Goal: Task Accomplishment & Management: Complete application form

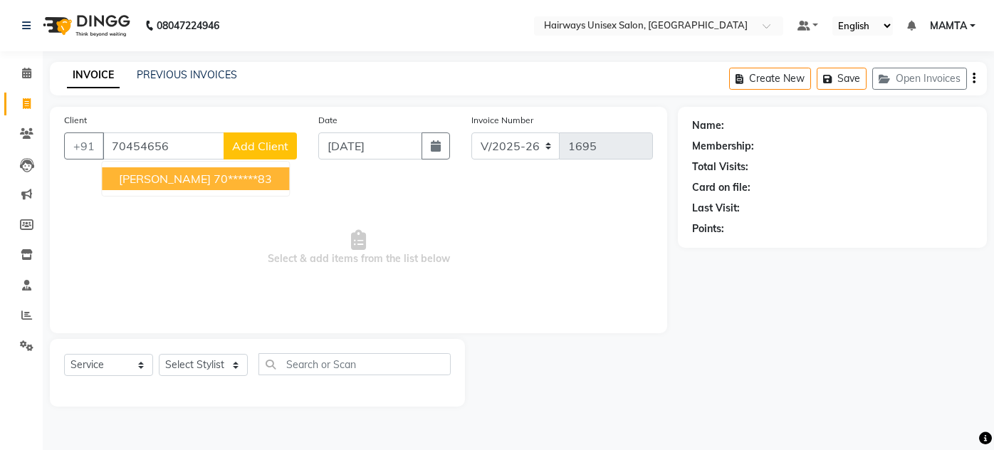
select select "8320"
select select "service"
click at [179, 148] on input "70454656" at bounding box center [164, 146] width 122 height 27
type input "7"
click at [163, 175] on span "[PERSON_NAME]" at bounding box center [165, 179] width 92 height 14
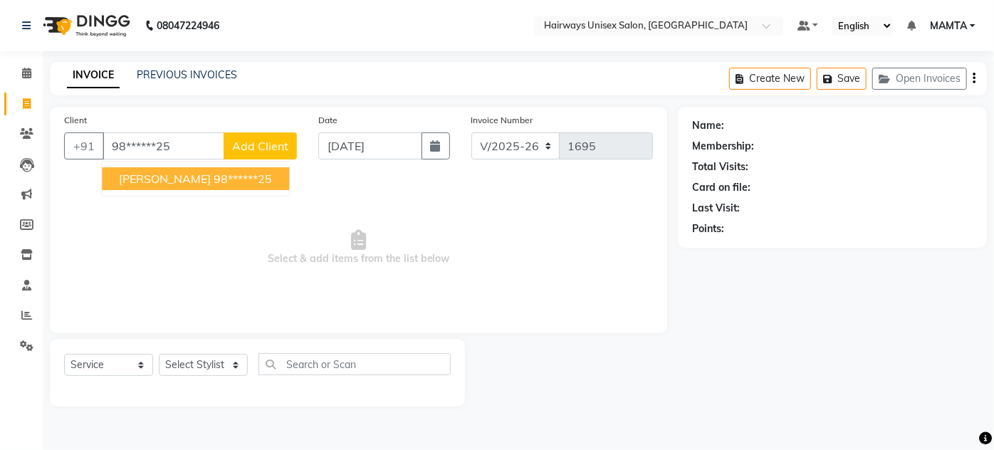
type input "98******25"
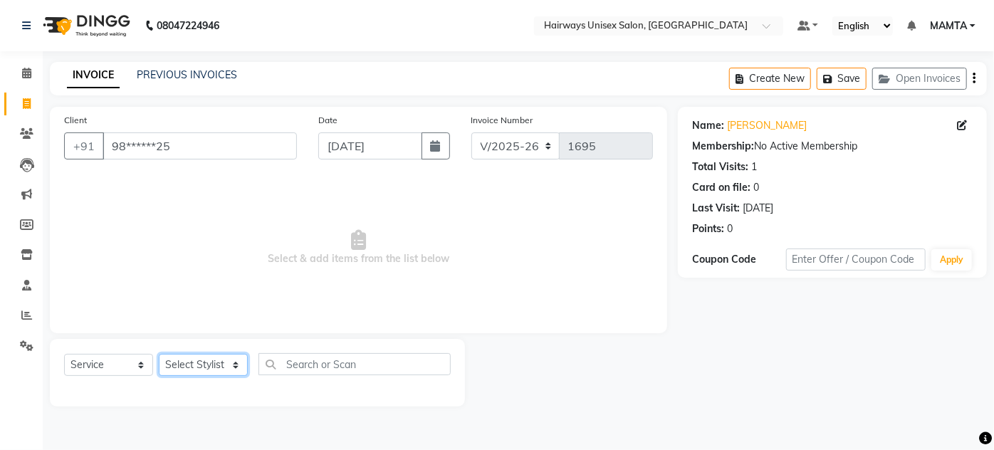
click at [174, 369] on select "Select Stylist [PERSON_NAME] [PERSON_NAME] [PERSON_NAME] MAMTA POOJA [PERSON_NA…" at bounding box center [203, 365] width 89 height 22
select select "80508"
click at [159, 354] on select "Select Stylist [PERSON_NAME] [PERSON_NAME] [PERSON_NAME] MAMTA POOJA [PERSON_NA…" at bounding box center [203, 365] width 89 height 22
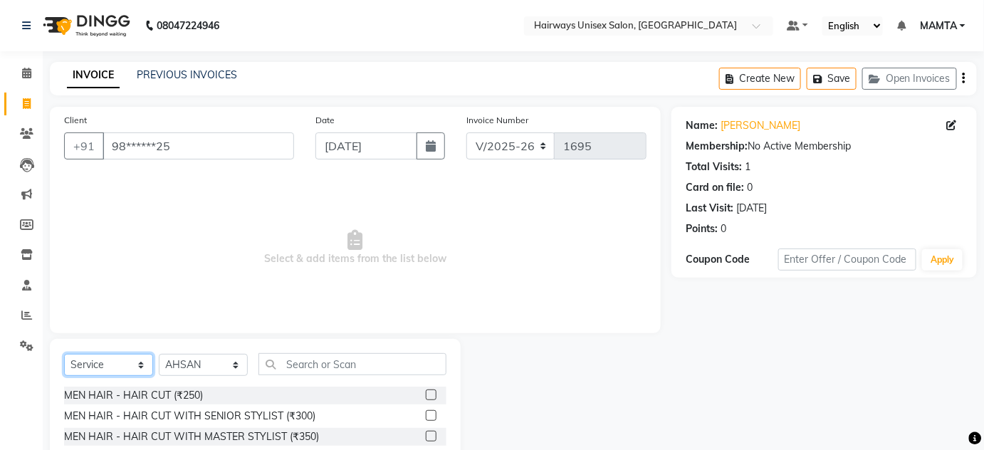
click at [107, 364] on select "Select Service Product Membership Package Voucher Prepaid Gift Card" at bounding box center [108, 365] width 89 height 22
click at [64, 354] on select "Select Service Product Membership Package Voucher Prepaid Gift Card" at bounding box center [108, 365] width 89 height 22
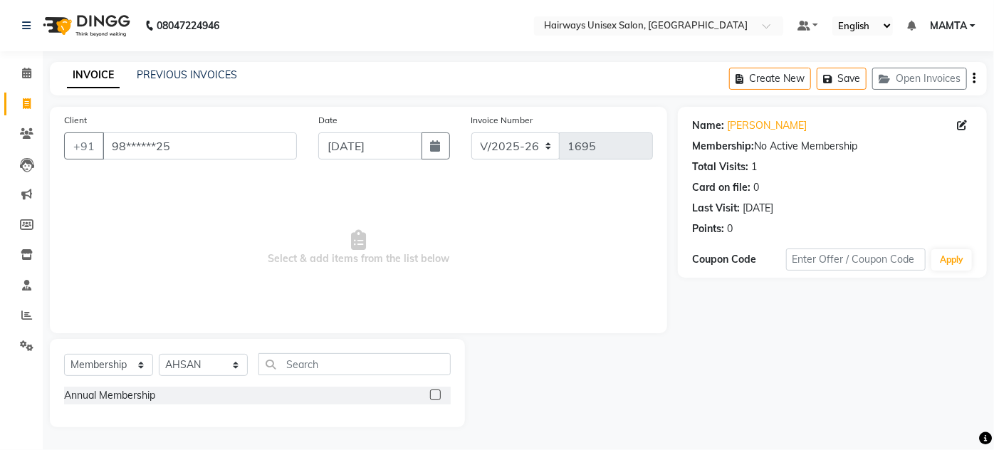
click at [436, 395] on label at bounding box center [435, 395] width 11 height 11
click at [436, 395] on input "checkbox" at bounding box center [434, 395] width 9 height 9
select select "select"
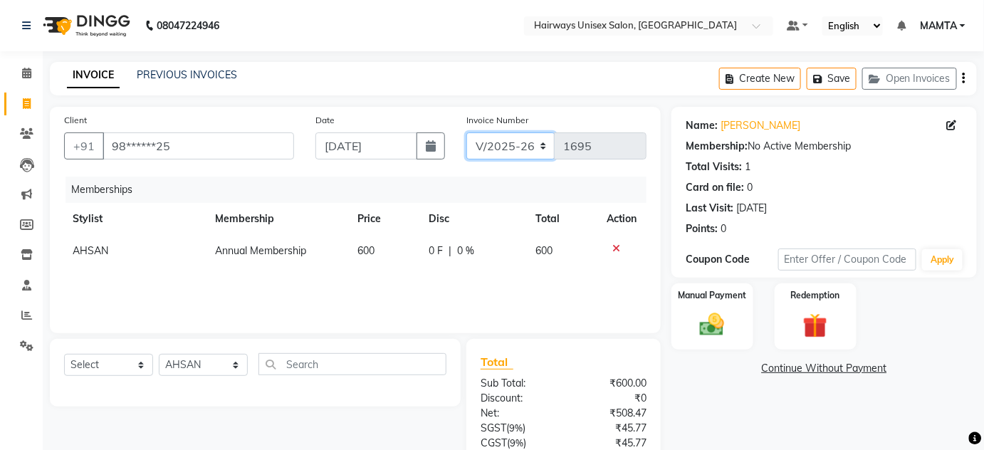
click at [491, 145] on select "INV/25-26 V/2025-26" at bounding box center [511, 146] width 89 height 27
select select "8645"
click at [467, 133] on select "INV/25-26 V/2025-26" at bounding box center [511, 146] width 89 height 27
type input "0587"
click at [964, 79] on icon "button" at bounding box center [964, 78] width 3 height 1
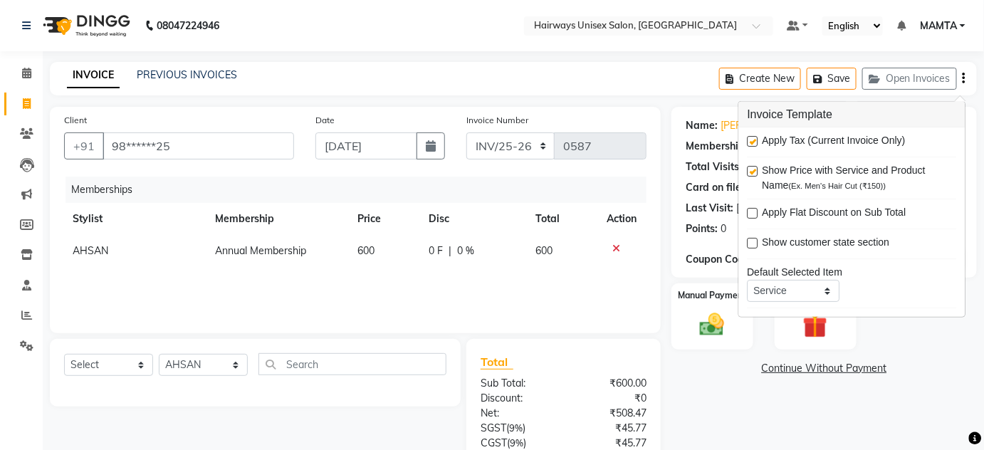
click at [754, 138] on label at bounding box center [753, 141] width 11 height 11
click at [754, 138] on input "checkbox" at bounding box center [752, 141] width 9 height 9
checkbox input "false"
click at [710, 330] on img at bounding box center [712, 325] width 41 height 29
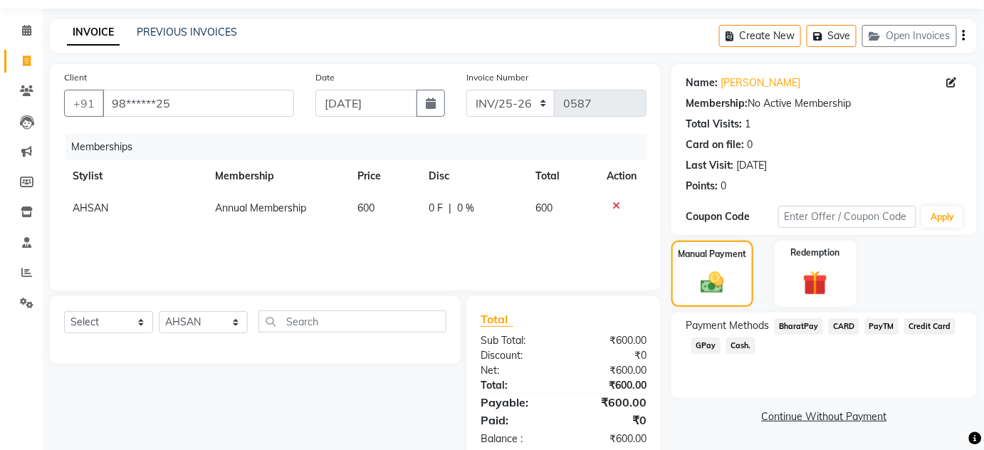
scroll to position [74, 0]
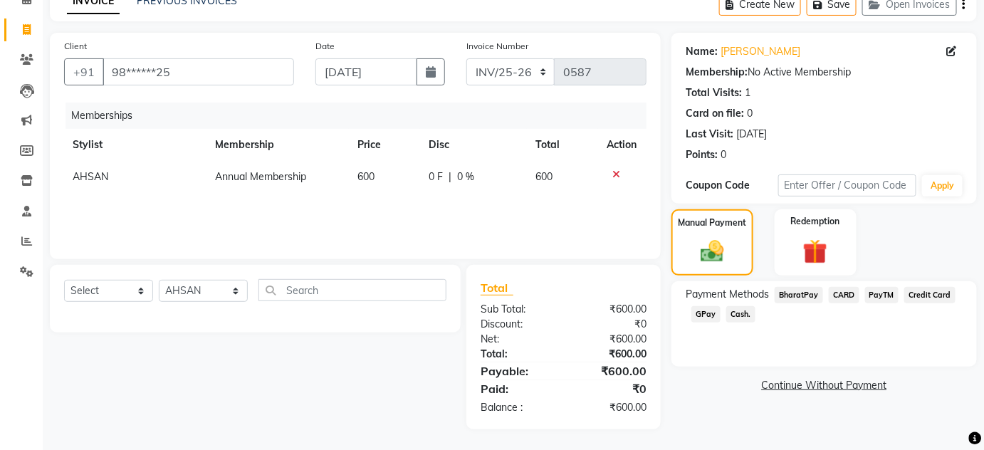
click at [736, 311] on span "Cash." at bounding box center [741, 314] width 29 height 16
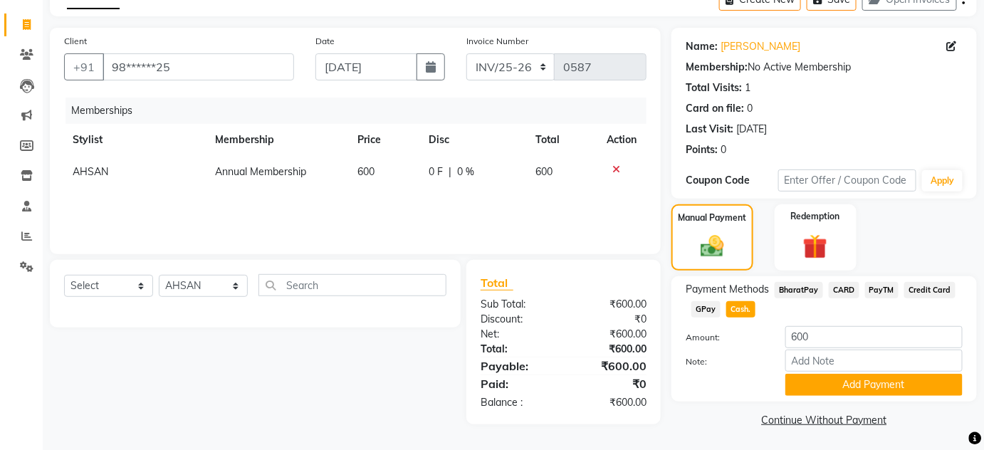
scroll to position [80, 0]
click at [814, 380] on button "Add Payment" at bounding box center [874, 384] width 177 height 22
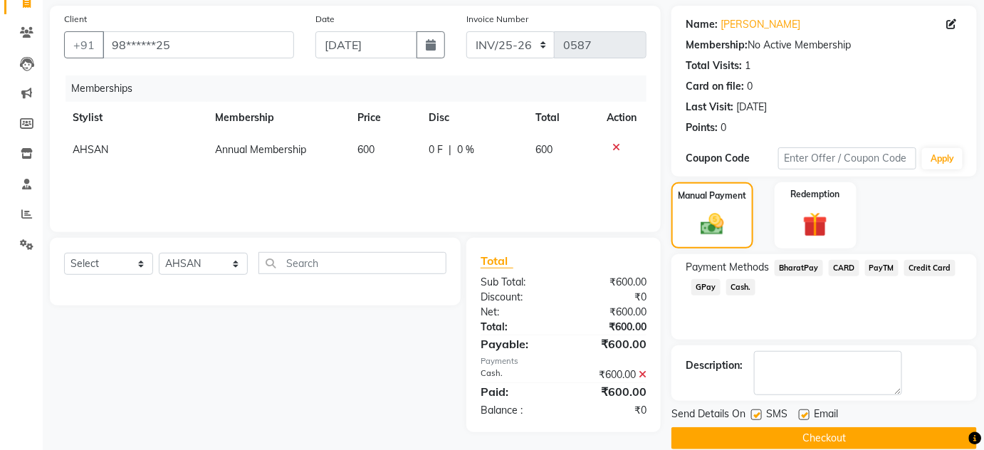
scroll to position [120, 0]
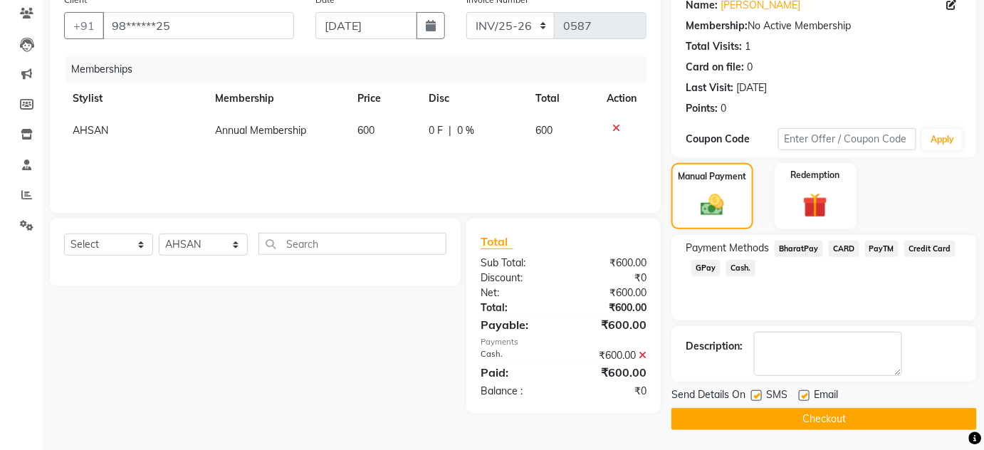
click at [805, 414] on button "Checkout" at bounding box center [825, 419] width 306 height 22
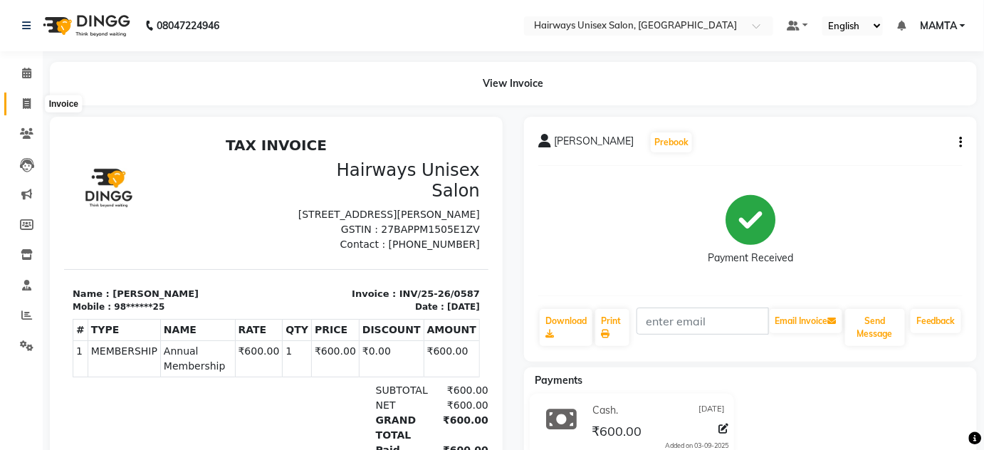
click at [25, 100] on icon at bounding box center [27, 103] width 8 height 11
select select "8320"
select select "service"
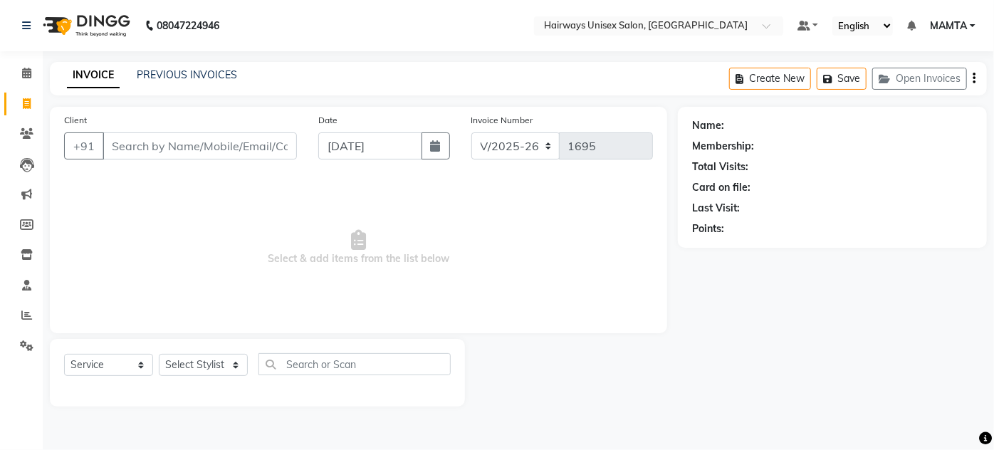
click at [152, 147] on input "Client" at bounding box center [200, 146] width 194 height 27
click at [178, 145] on input "Client" at bounding box center [200, 146] width 194 height 27
type input "8779849673"
click at [233, 149] on span "Add Client" at bounding box center [260, 146] width 56 height 14
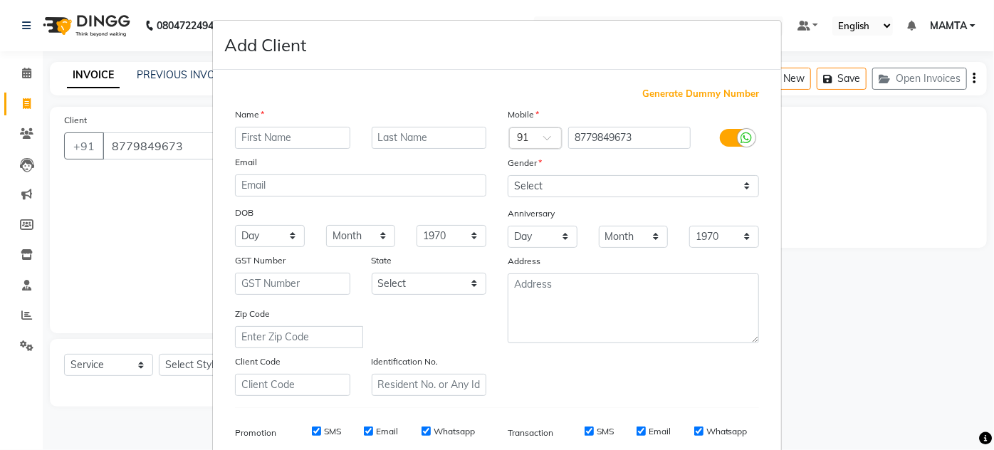
click at [284, 140] on input "text" at bounding box center [292, 138] width 115 height 22
type input "jinang"
click at [393, 142] on input "text" at bounding box center [429, 138] width 115 height 22
type input "shah"
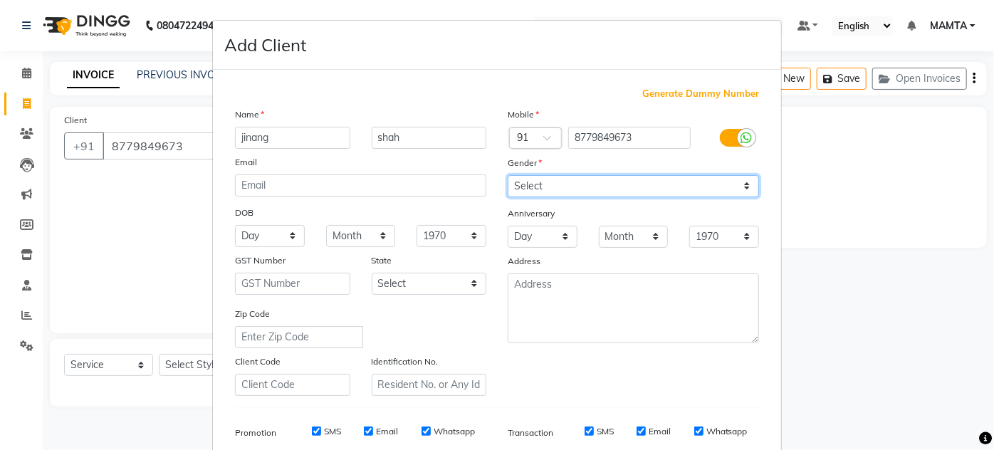
click at [535, 187] on select "Select [DEMOGRAPHIC_DATA] [DEMOGRAPHIC_DATA] Other Prefer Not To Say" at bounding box center [633, 186] width 251 height 22
select select "[DEMOGRAPHIC_DATA]"
click at [508, 175] on select "Select [DEMOGRAPHIC_DATA] [DEMOGRAPHIC_DATA] Other Prefer Not To Say" at bounding box center [633, 186] width 251 height 22
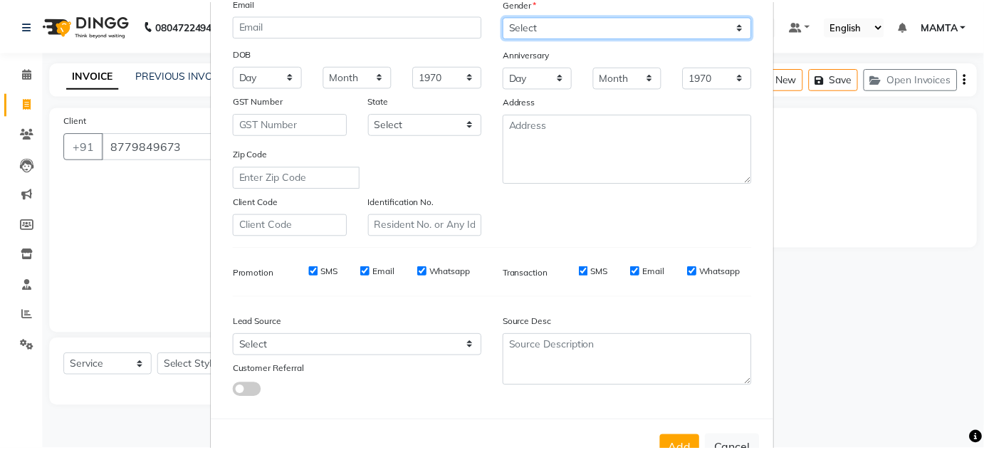
scroll to position [207, 0]
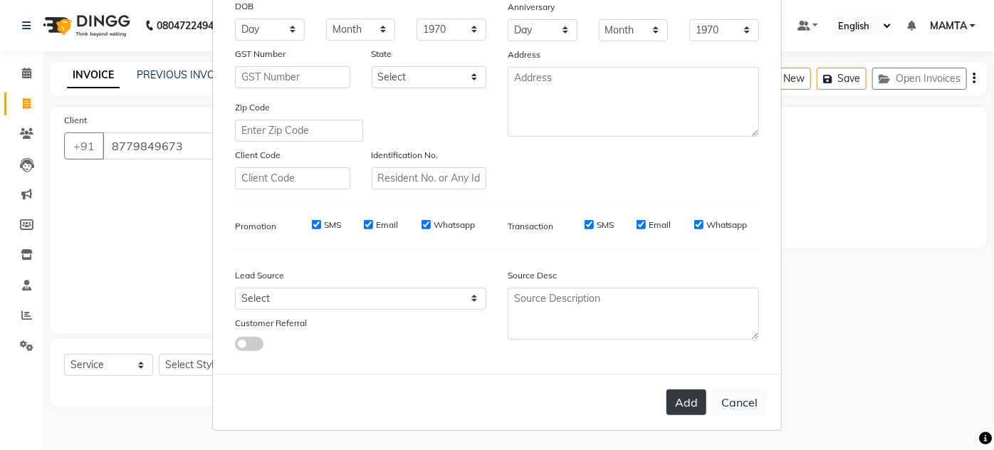
click at [675, 403] on button "Add" at bounding box center [687, 403] width 40 height 26
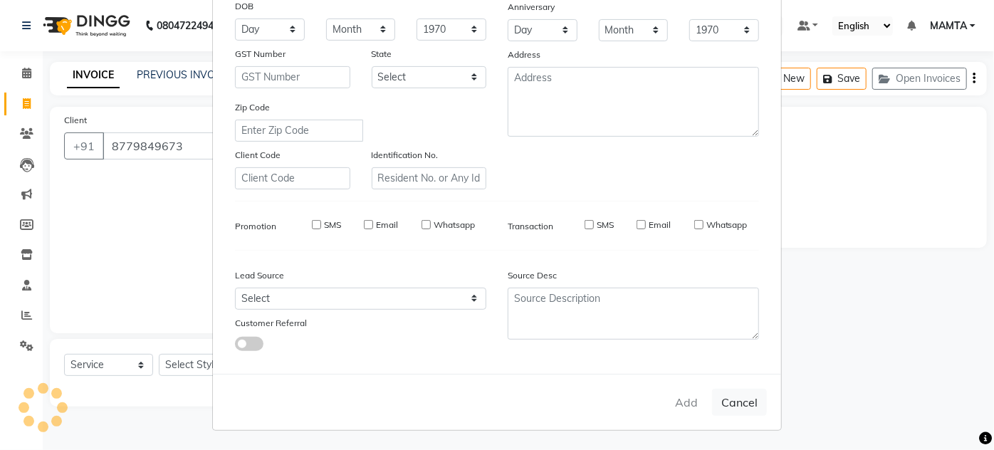
type input "87******73"
select select
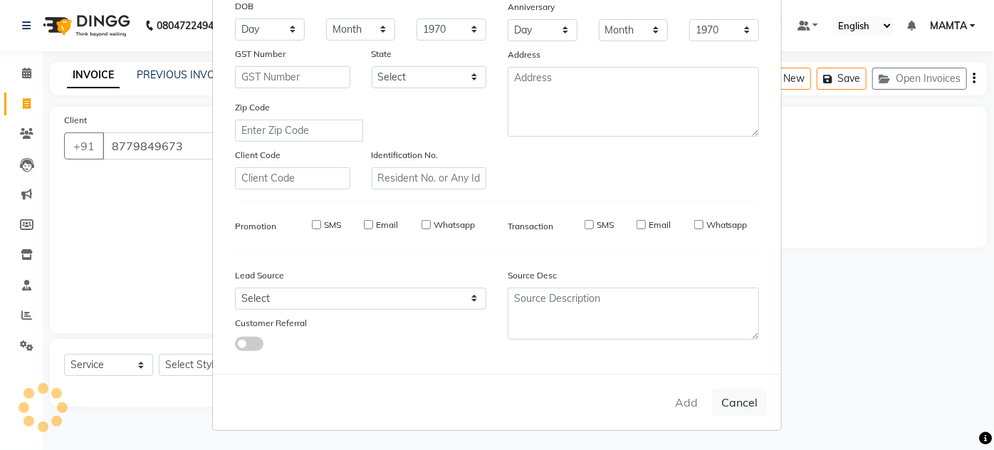
select select
checkbox input "false"
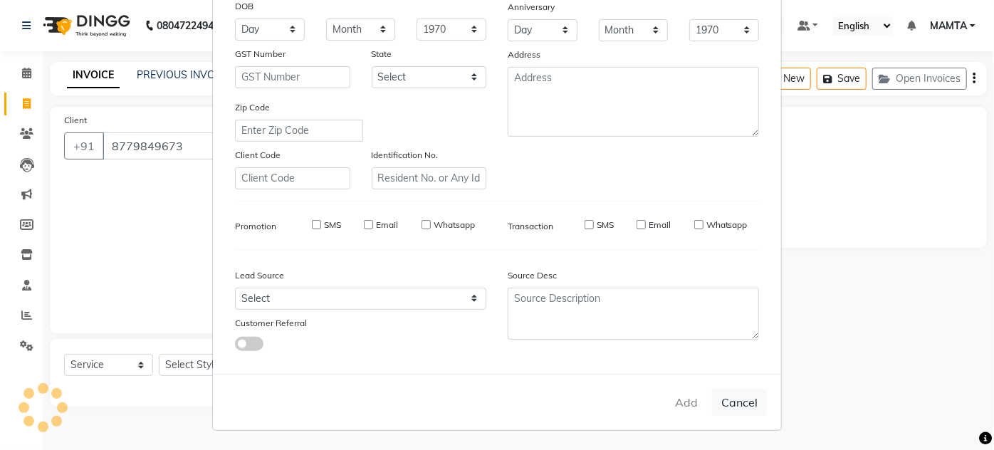
checkbox input "false"
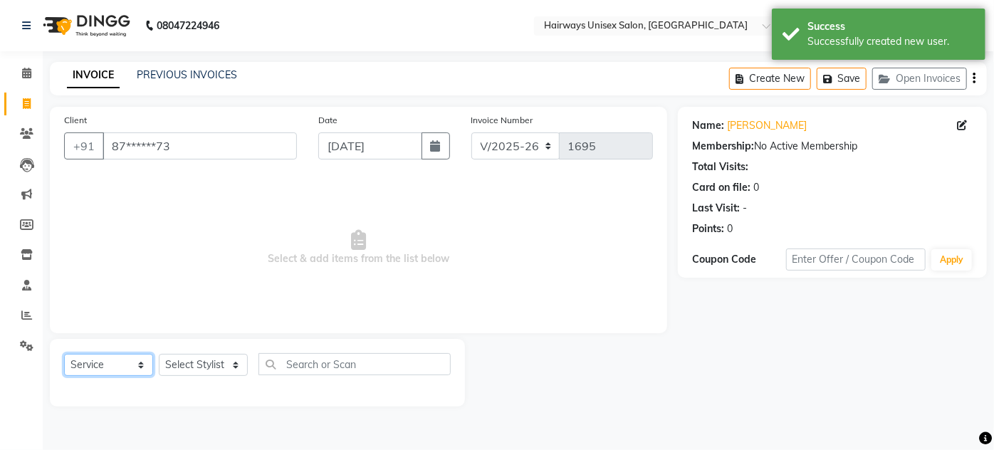
click at [95, 364] on select "Select Service Product Membership Package Voucher Prepaid Gift Card" at bounding box center [108, 365] width 89 height 22
select select "membership"
click at [64, 354] on select "Select Service Product Membership Package Voucher Prepaid Gift Card" at bounding box center [108, 365] width 89 height 22
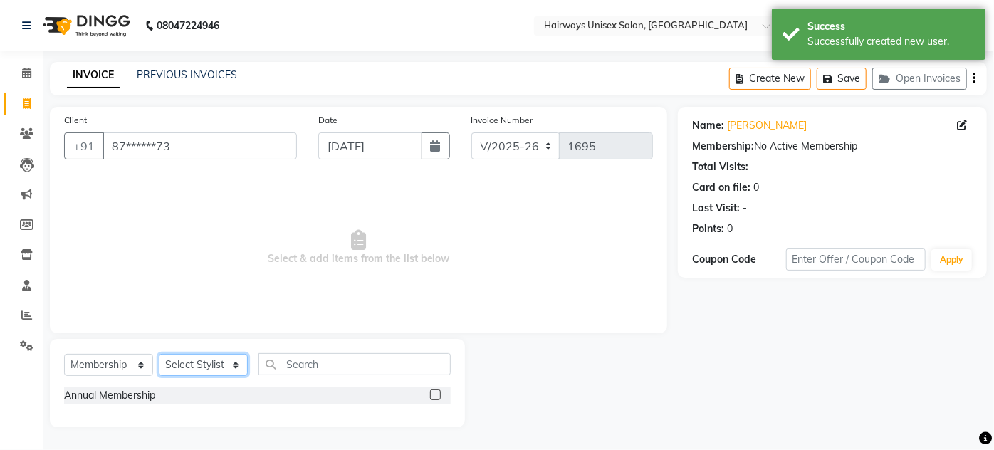
click at [210, 362] on select "Select Stylist [PERSON_NAME] [PERSON_NAME] [PERSON_NAME] MAMTA POOJA [PERSON_NA…" at bounding box center [203, 365] width 89 height 22
click at [159, 354] on select "Select Stylist [PERSON_NAME] [PERSON_NAME] [PERSON_NAME] MAMTA POOJA [PERSON_NA…" at bounding box center [203, 365] width 89 height 22
click at [228, 363] on select "Select Stylist [PERSON_NAME] [PERSON_NAME] [PERSON_NAME] MAMTA POOJA [PERSON_NA…" at bounding box center [203, 365] width 89 height 22
select select "80507"
click at [159, 354] on select "Select Stylist [PERSON_NAME] [PERSON_NAME] [PERSON_NAME] MAMTA POOJA [PERSON_NA…" at bounding box center [203, 365] width 89 height 22
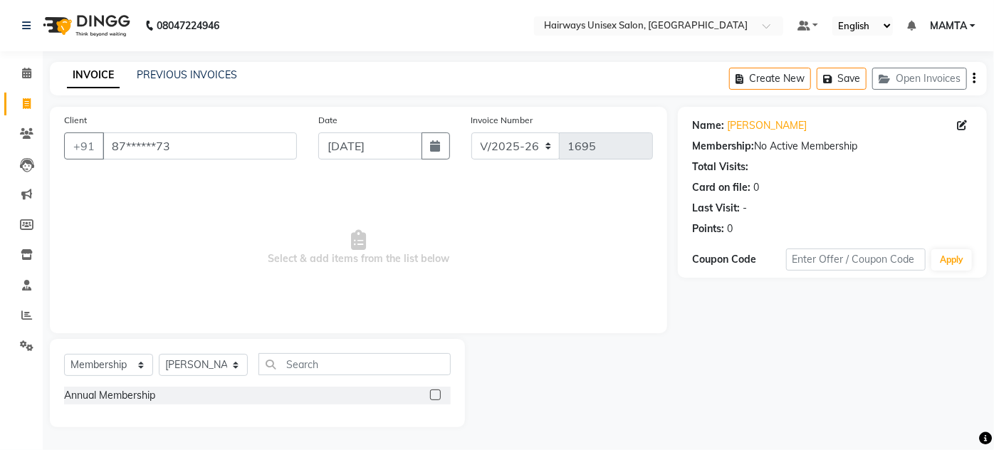
click at [435, 396] on label at bounding box center [435, 395] width 11 height 11
click at [435, 396] on input "checkbox" at bounding box center [434, 395] width 9 height 9
select select "select"
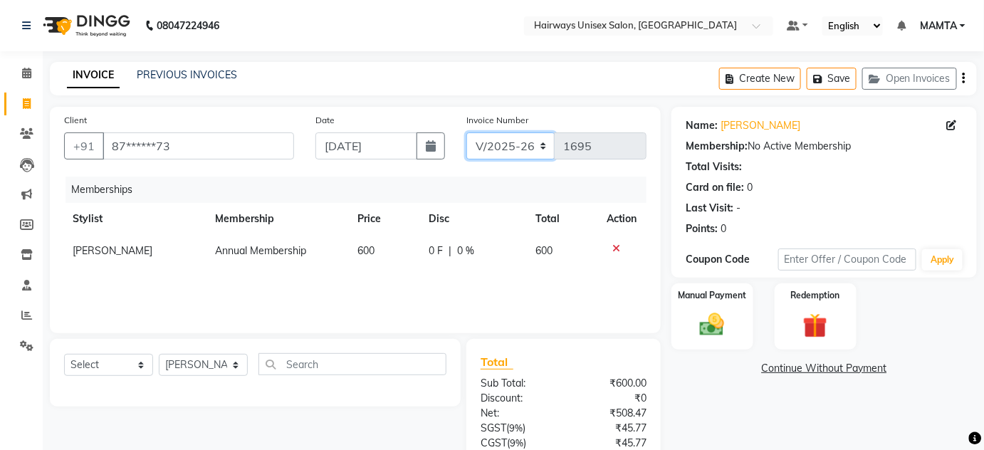
click at [488, 147] on select "INV/25-26 V/2025-26" at bounding box center [511, 146] width 89 height 27
select select "8645"
click at [467, 133] on select "INV/25-26 V/2025-26" at bounding box center [511, 146] width 89 height 27
type input "0588"
click at [967, 79] on div "Create New Save Open Invoices" at bounding box center [848, 78] width 258 height 33
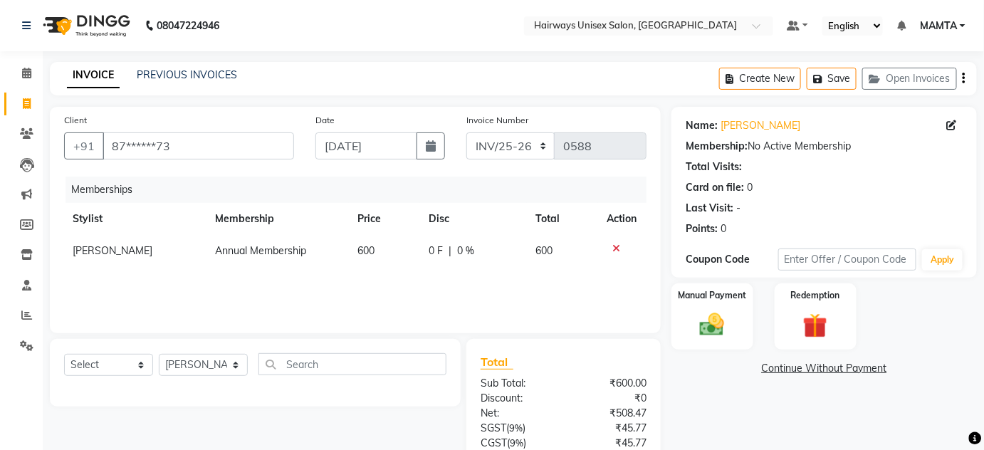
click at [965, 79] on icon "button" at bounding box center [964, 78] width 3 height 1
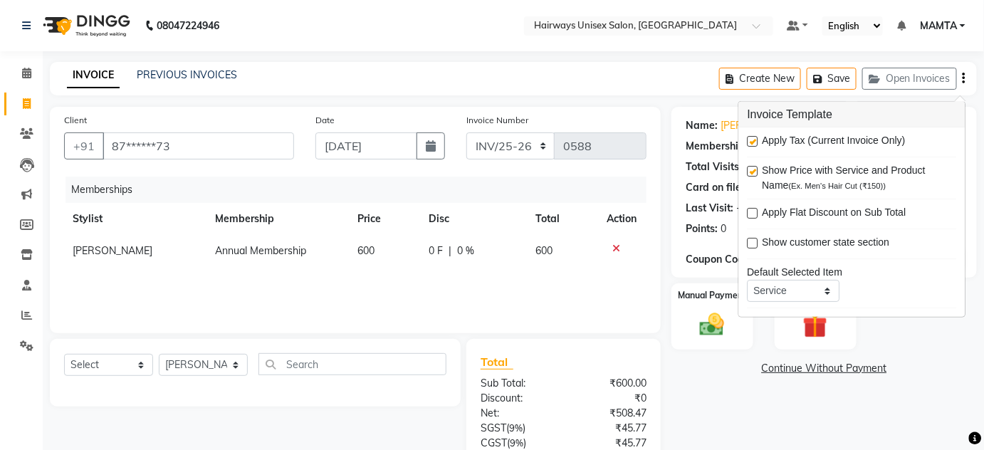
click at [755, 141] on label at bounding box center [753, 141] width 11 height 11
click at [755, 141] on input "checkbox" at bounding box center [752, 141] width 9 height 9
checkbox input "false"
click at [710, 324] on img at bounding box center [712, 325] width 41 height 29
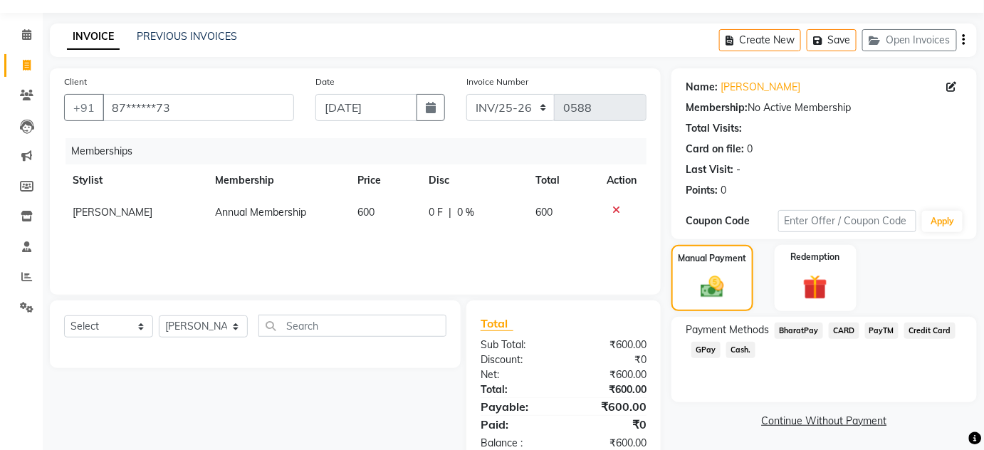
scroll to position [74, 0]
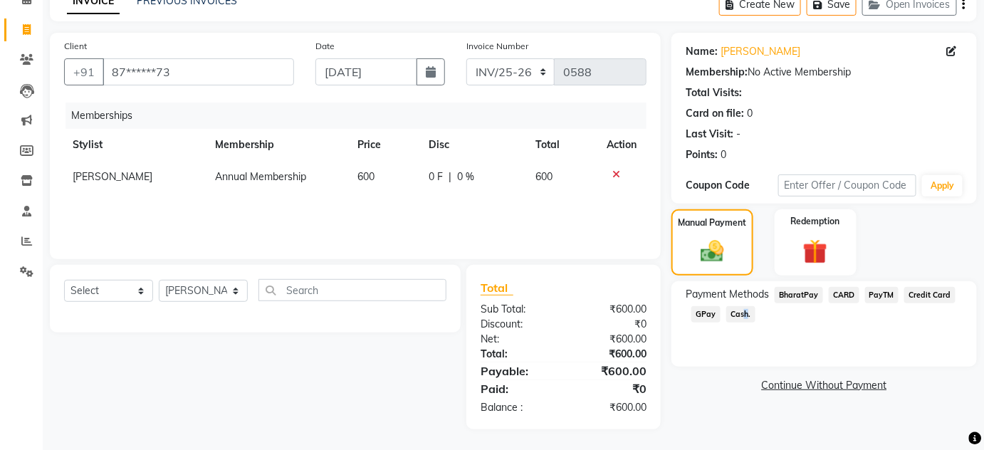
click at [744, 313] on span "Cash." at bounding box center [741, 314] width 29 height 16
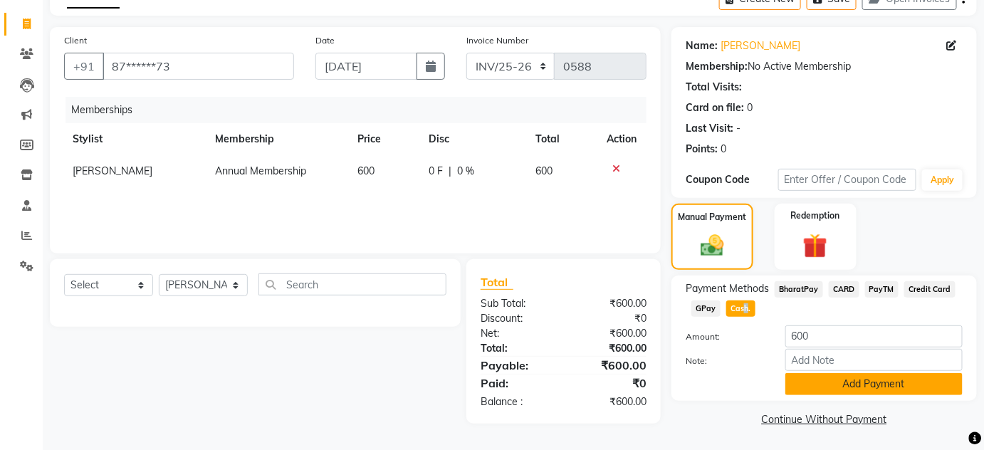
click at [824, 388] on button "Add Payment" at bounding box center [874, 384] width 177 height 22
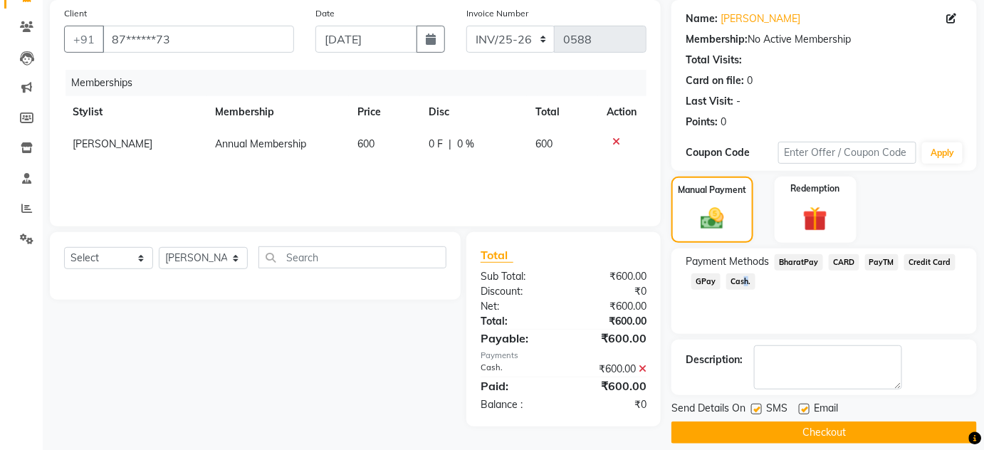
scroll to position [120, 0]
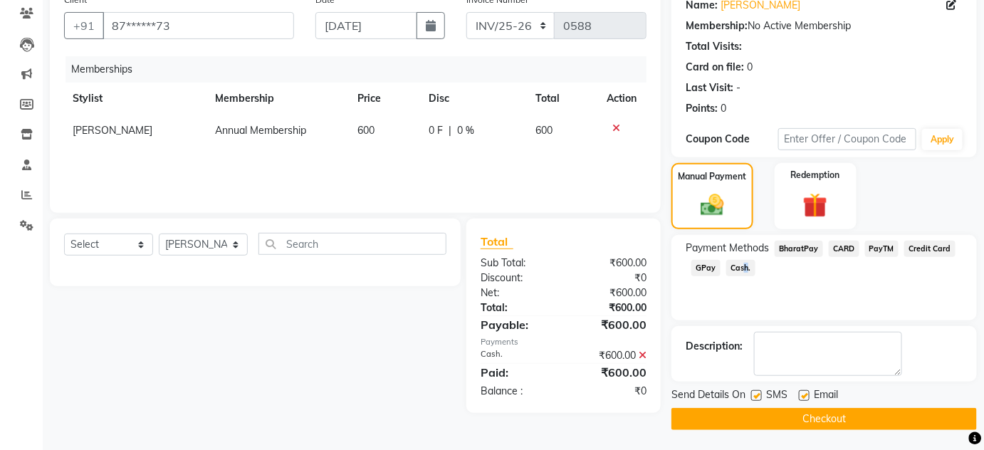
click at [824, 410] on button "Checkout" at bounding box center [825, 419] width 306 height 22
